Goal: Task Accomplishment & Management: Manage account settings

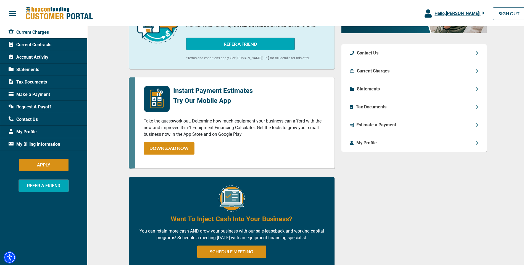
scroll to position [244, 0]
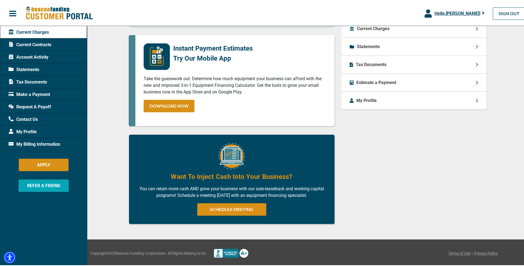
click at [370, 97] on p "My Profile" at bounding box center [366, 99] width 20 height 7
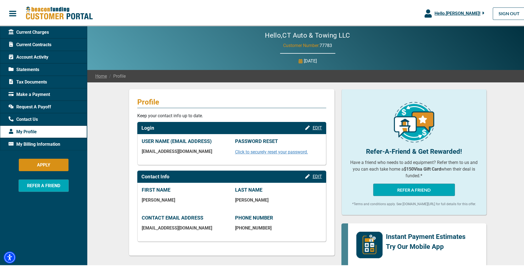
click at [26, 70] on span "Statements" at bounding box center [24, 68] width 31 height 7
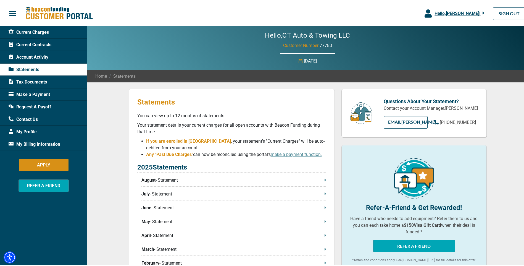
click at [39, 103] on span "Request A Payoff" at bounding box center [30, 106] width 43 height 7
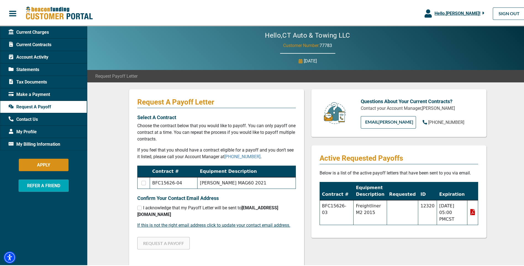
click at [32, 44] on span "Current Contracts" at bounding box center [30, 43] width 43 height 7
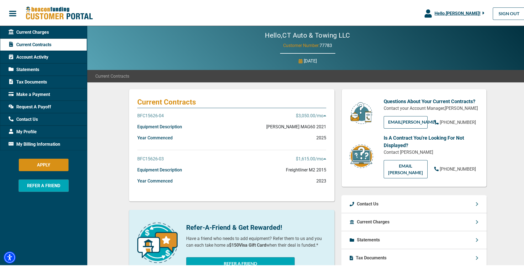
click at [9, 13] on span "button" at bounding box center [13, 12] width 8 height 8
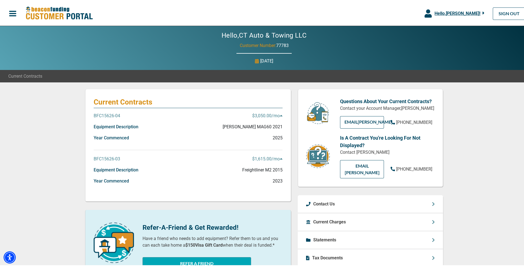
click at [11, 11] on span "button" at bounding box center [13, 12] width 8 height 8
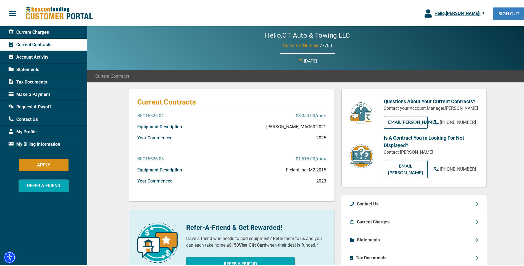
click at [504, 15] on link "SIGN OUT" at bounding box center [509, 12] width 33 height 12
